Goal: Find specific page/section: Find specific page/section

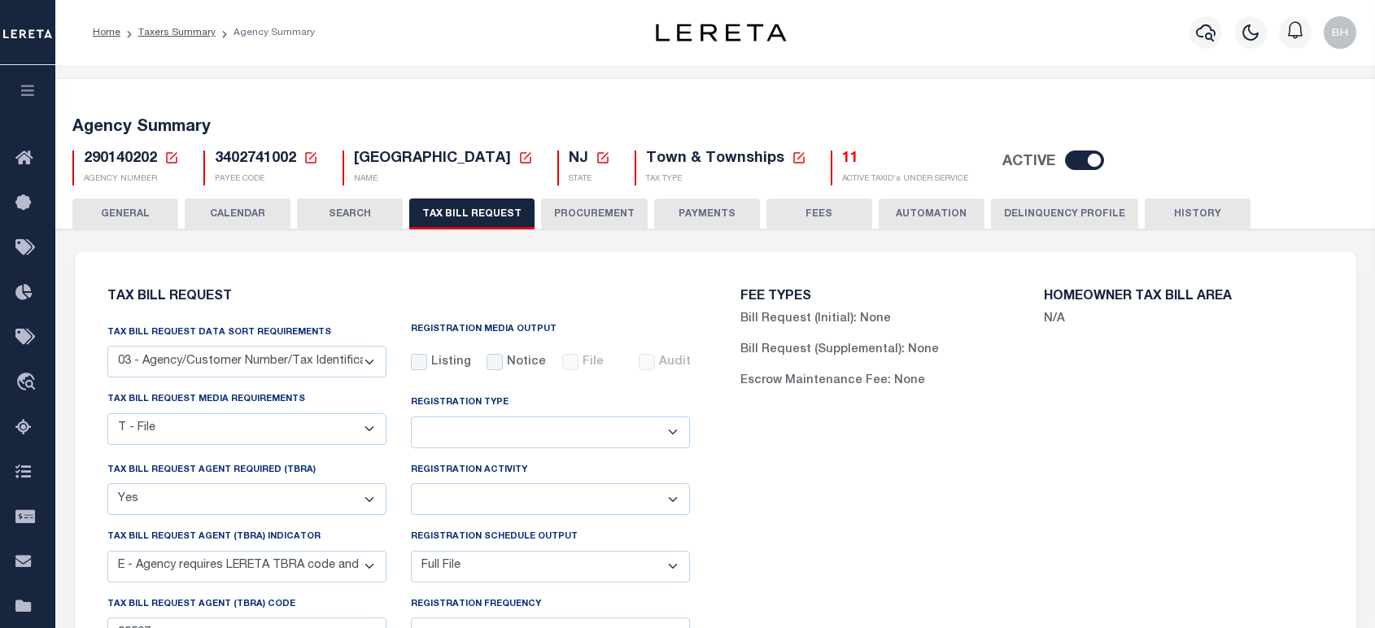
select select "27"
select select "22"
select select "true"
select select "13"
select select "1"
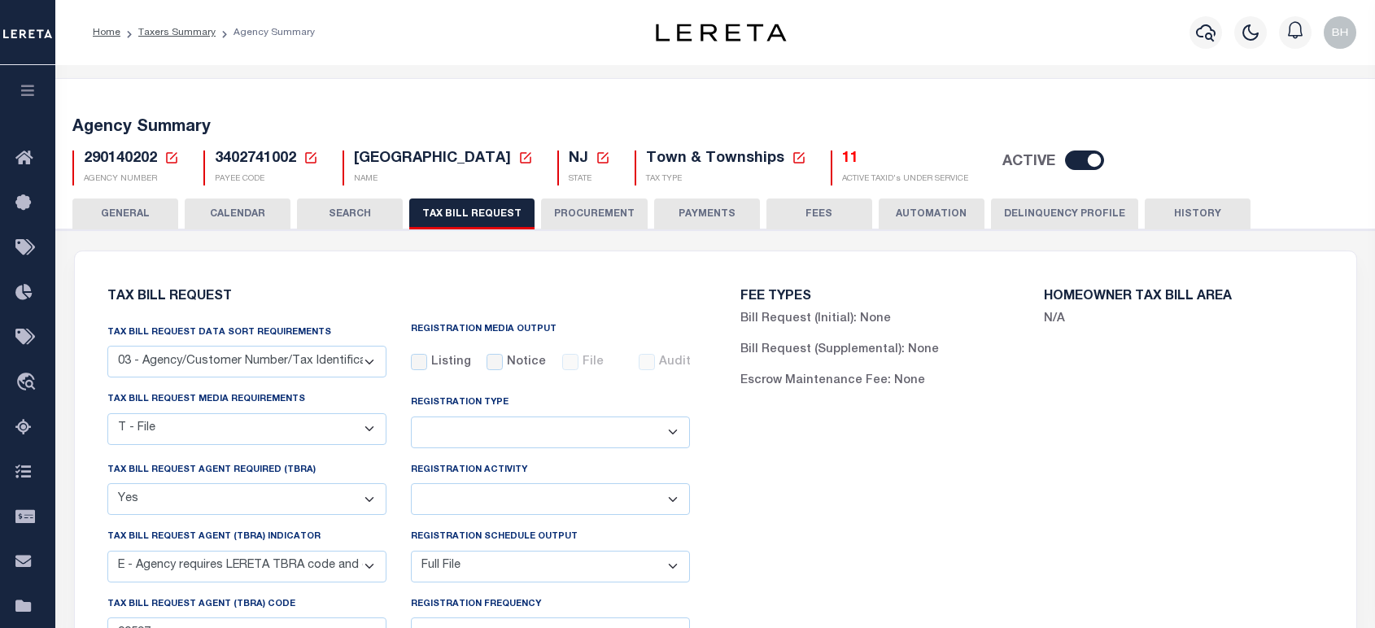
select select
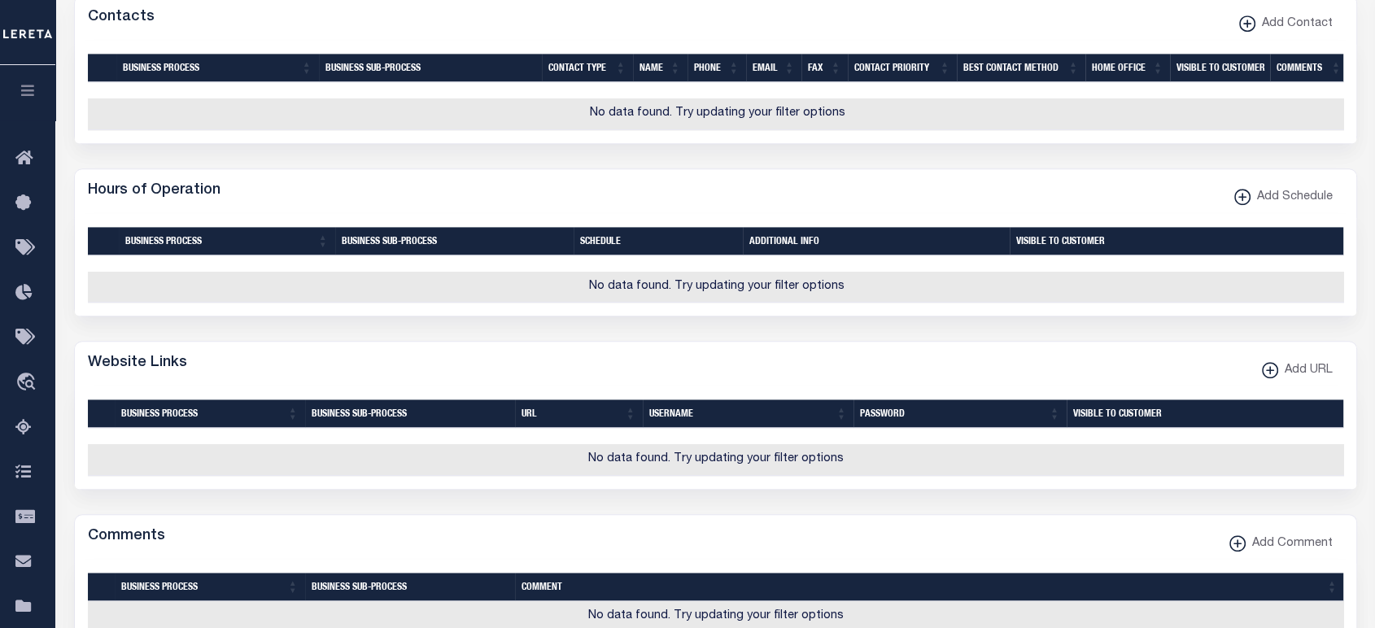
scroll to position [1121, 0]
drag, startPoint x: 14, startPoint y: 101, endPoint x: 26, endPoint y: 129, distance: 30.2
click at [14, 101] on button "button" at bounding box center [27, 92] width 55 height 55
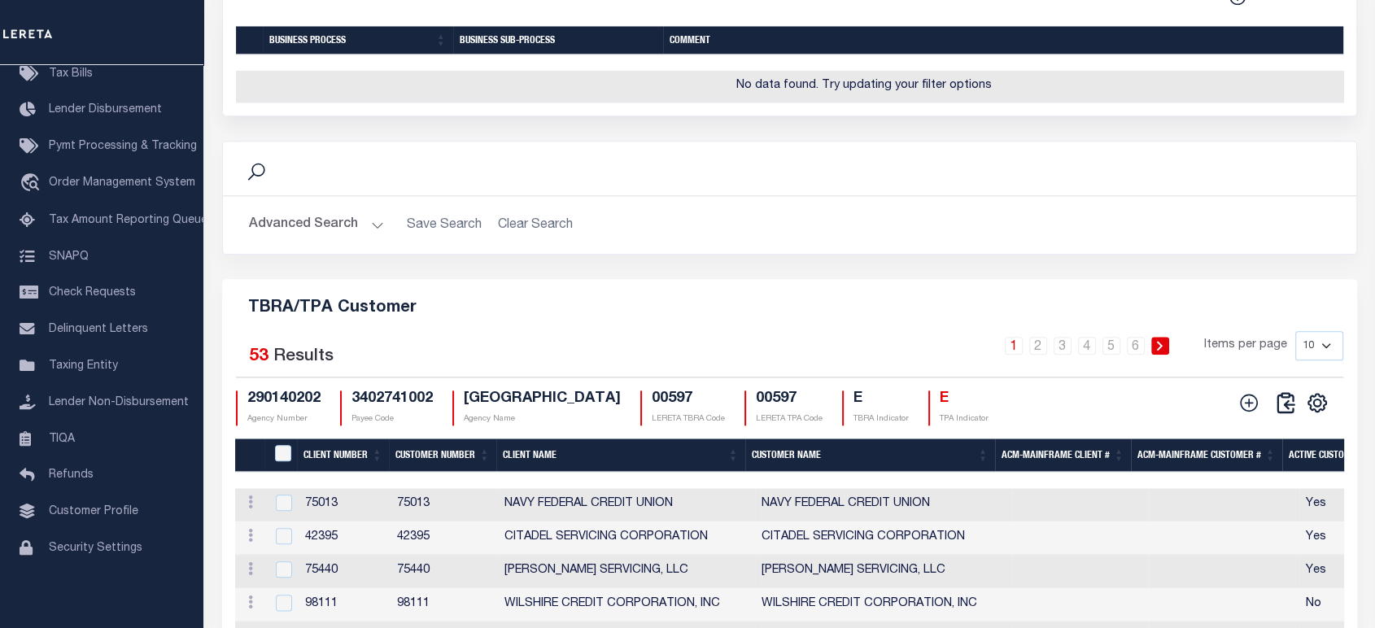
scroll to position [1989, 0]
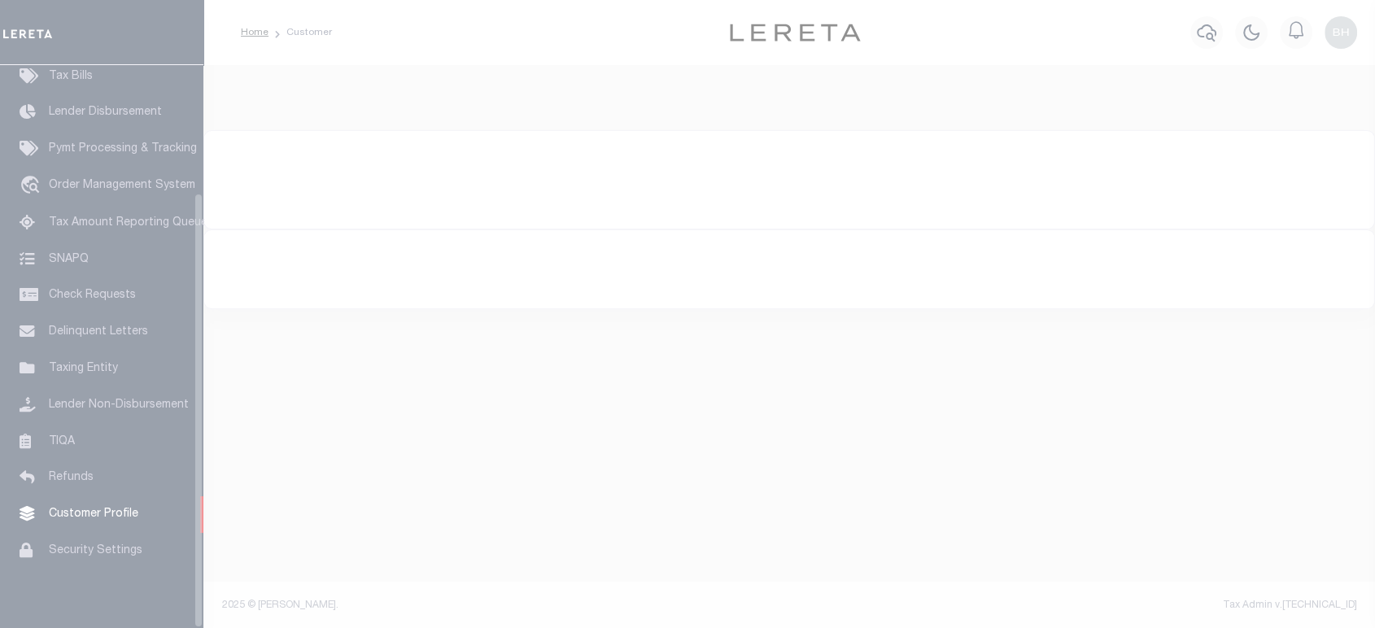
scroll to position [165, 0]
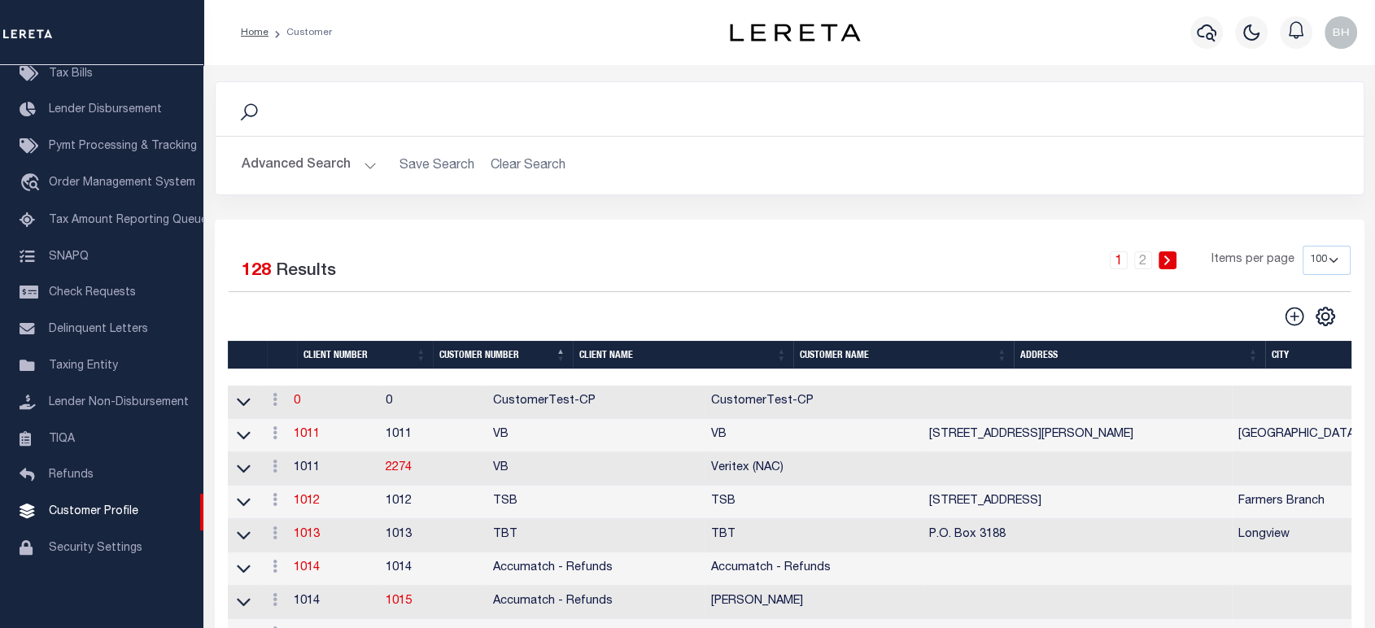
drag, startPoint x: 276, startPoint y: 160, endPoint x: 356, endPoint y: 212, distance: 94.8
click at [276, 160] on button "Advanced Search" at bounding box center [309, 166] width 135 height 32
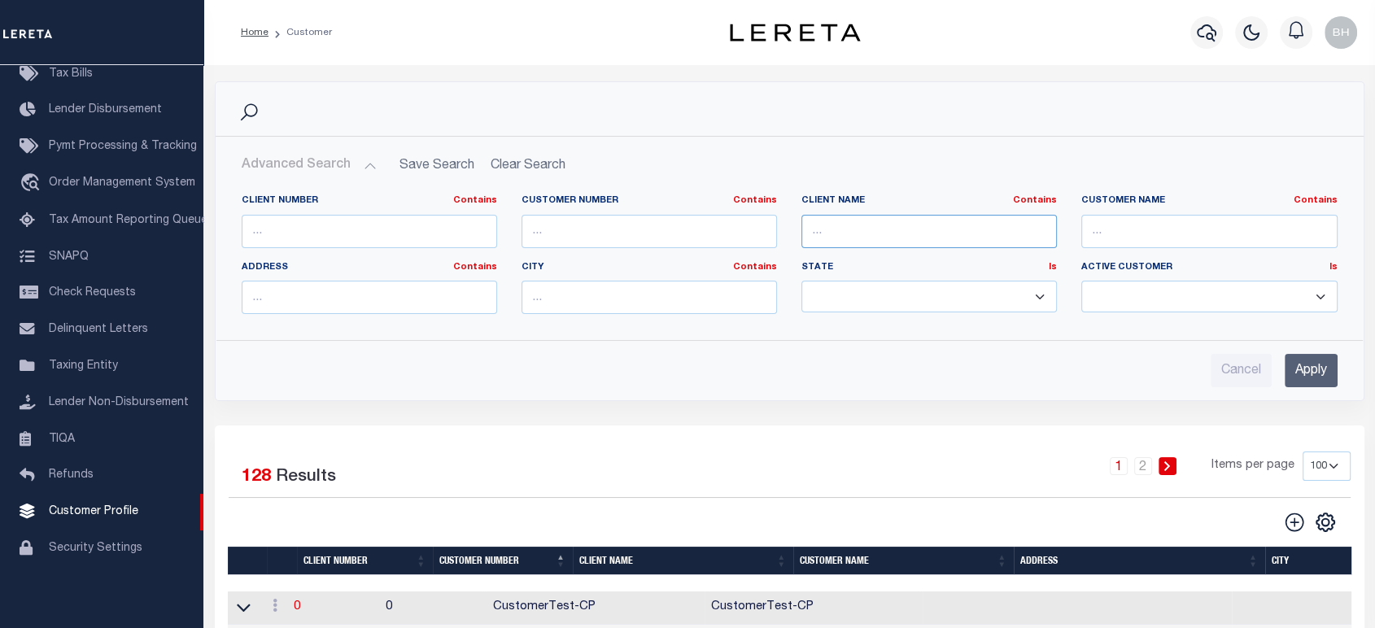
click at [859, 226] on input "text" at bounding box center [930, 231] width 256 height 33
click at [1116, 233] on input "text" at bounding box center [1210, 231] width 256 height 33
click at [1321, 372] on input "Apply" at bounding box center [1311, 370] width 53 height 33
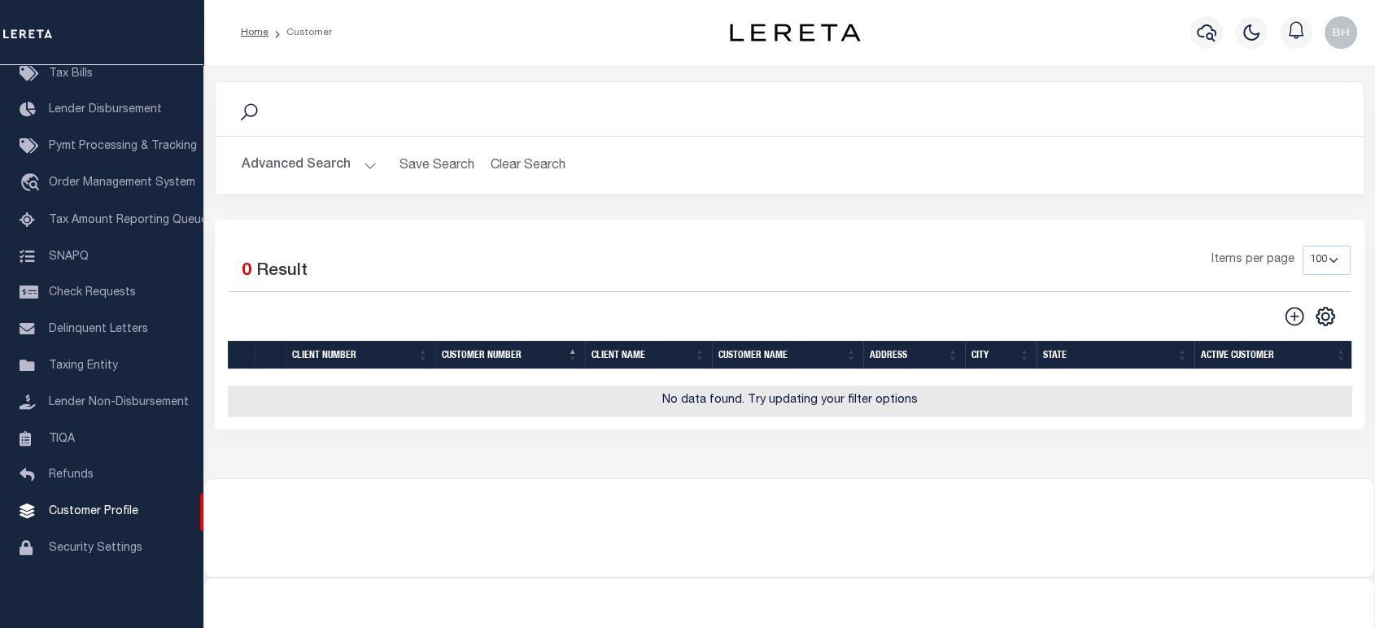
drag, startPoint x: 327, startPoint y: 168, endPoint x: 920, endPoint y: 177, distance: 593.3
click at [328, 168] on button "Advanced Search" at bounding box center [309, 166] width 135 height 32
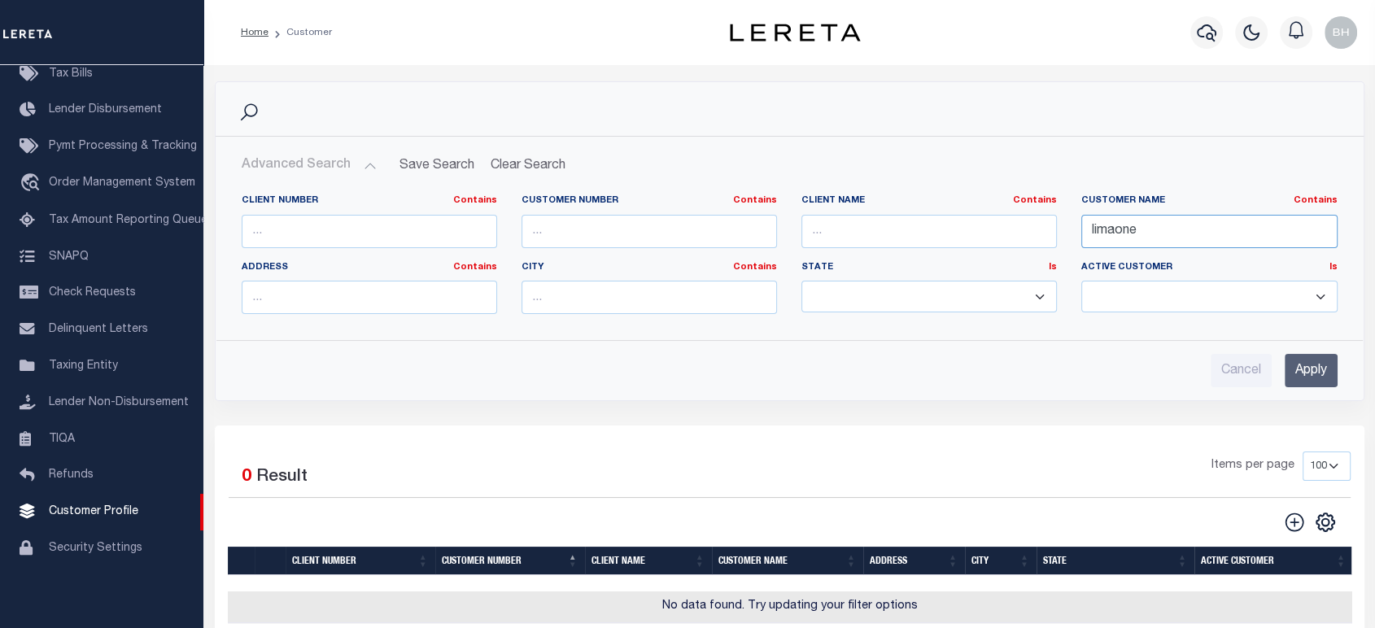
click at [1114, 232] on input "limaone" at bounding box center [1210, 231] width 256 height 33
type input "lima one"
click at [1316, 376] on input "Apply" at bounding box center [1311, 370] width 53 height 33
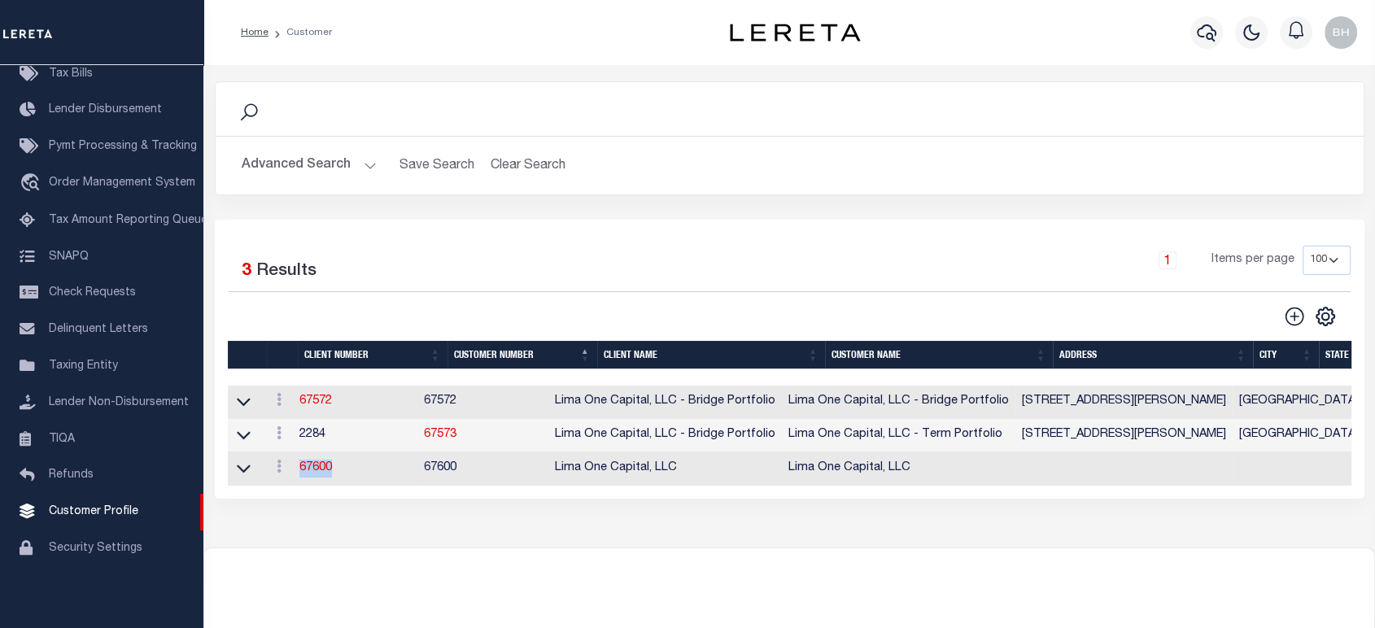
drag, startPoint x: 298, startPoint y: 461, endPoint x: 372, endPoint y: 511, distance: 89.2
click at [339, 473] on td "67600" at bounding box center [355, 468] width 125 height 33
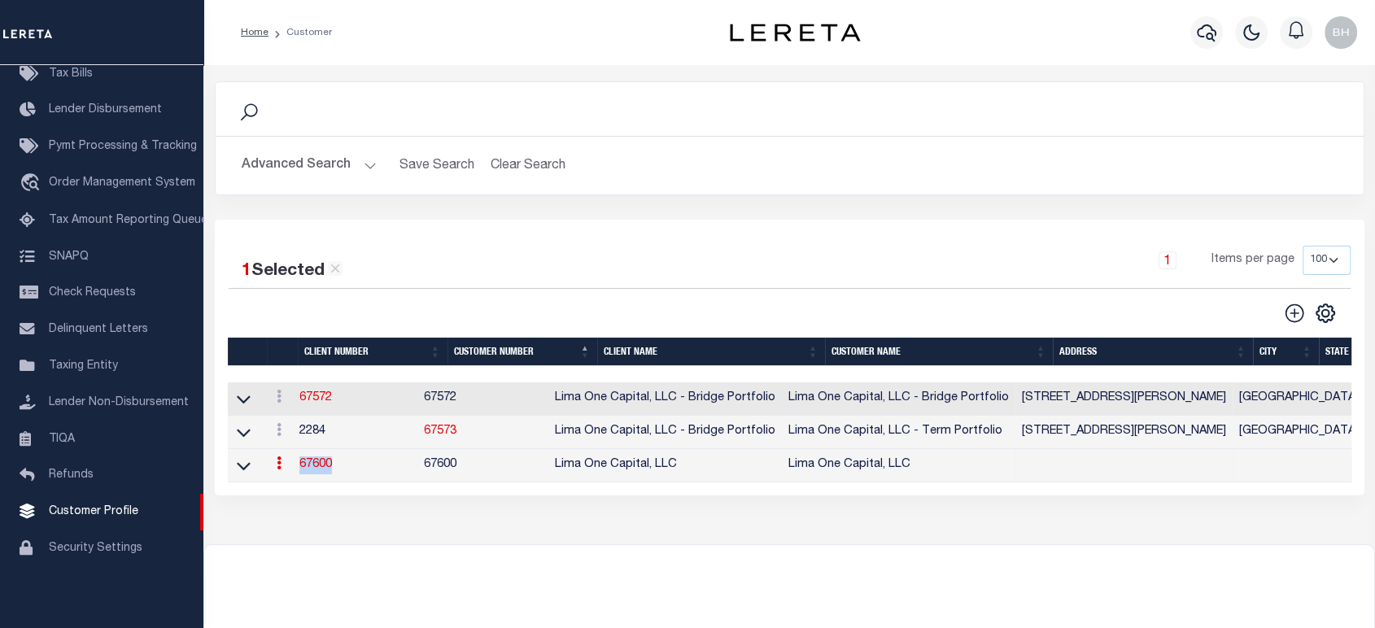
copy link "67600"
